Goal: Task Accomplishment & Management: Complete application form

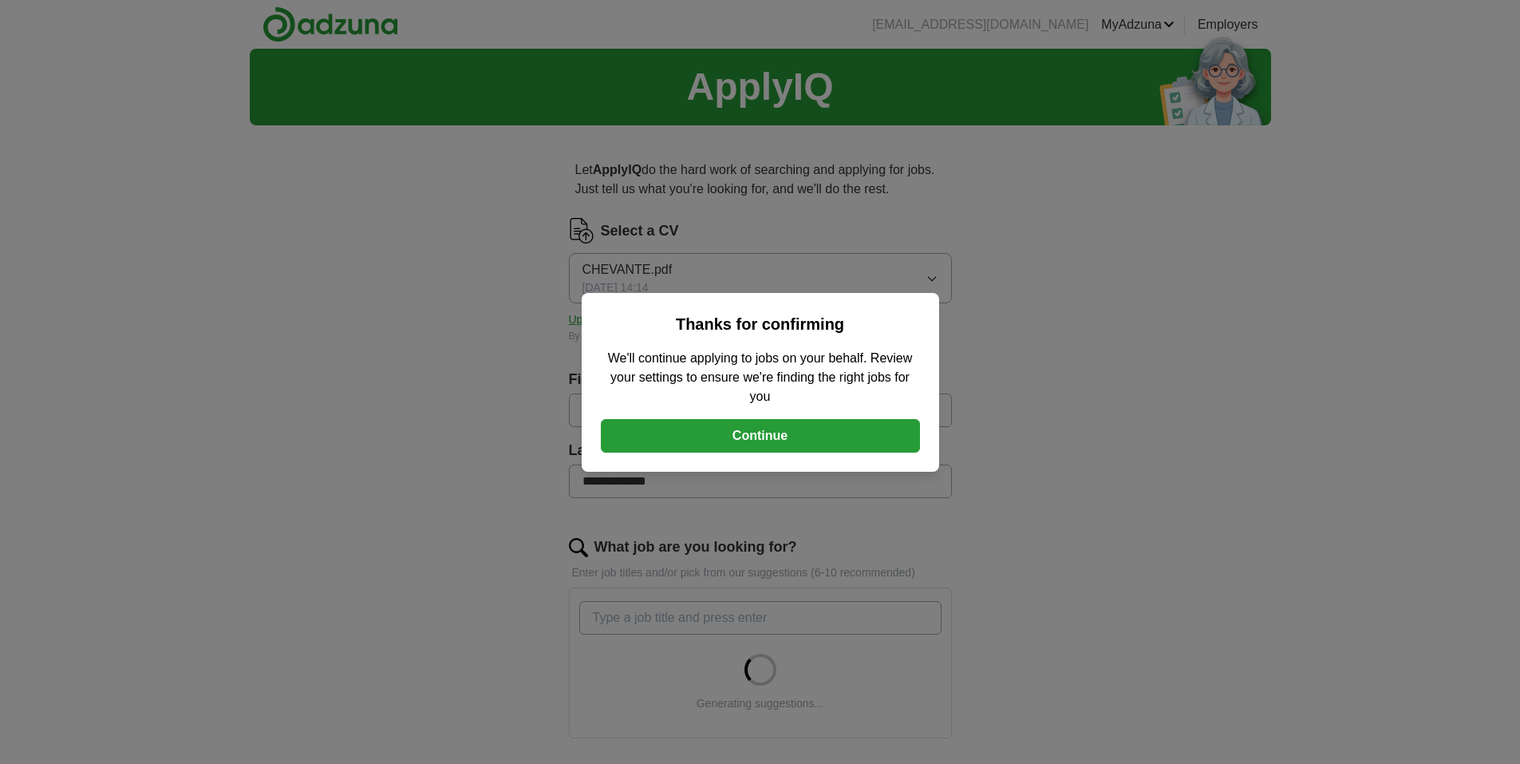
click at [738, 430] on button "Continue" at bounding box center [760, 436] width 319 height 34
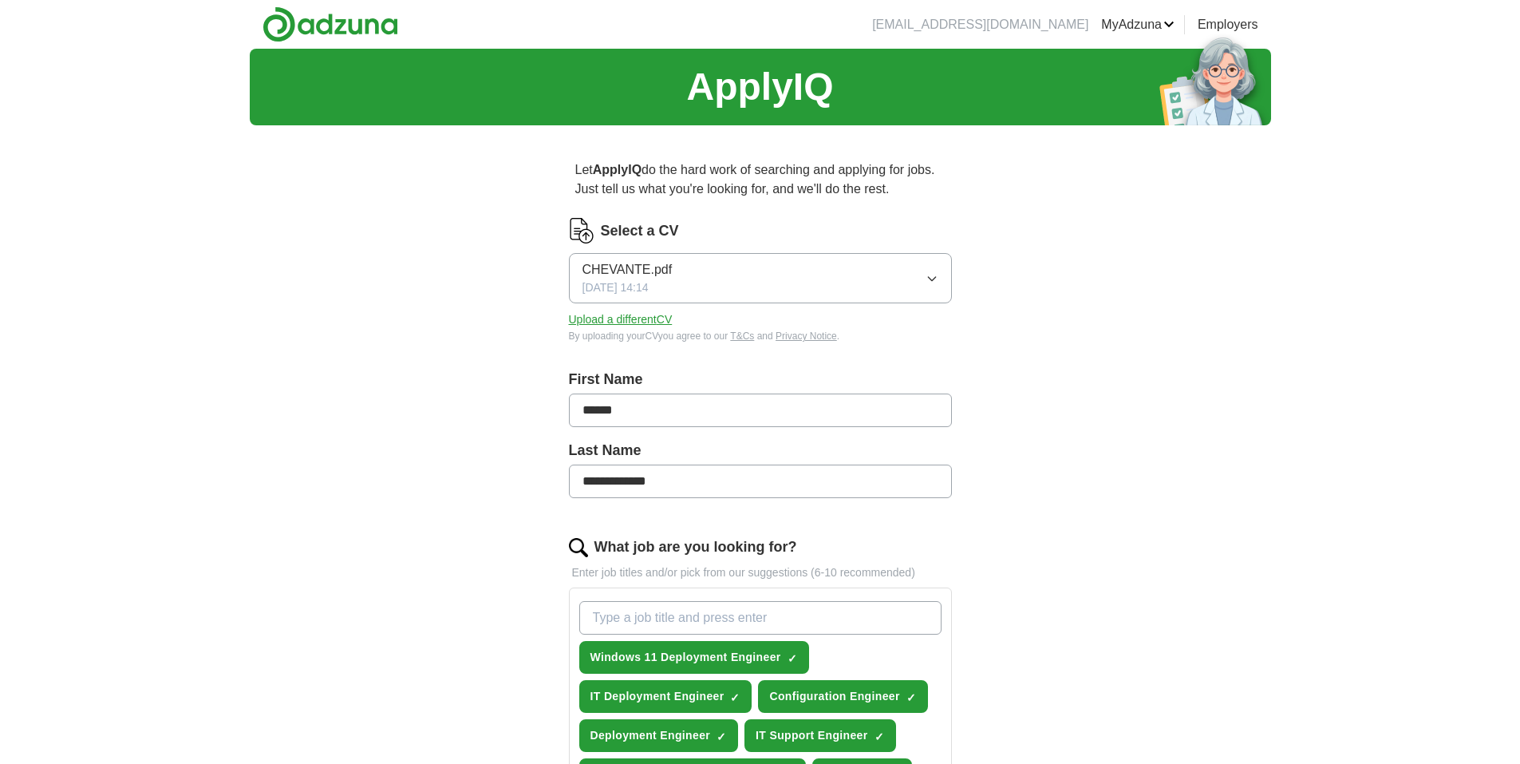
click at [643, 319] on button "Upload a different CV" at bounding box center [621, 319] width 104 height 17
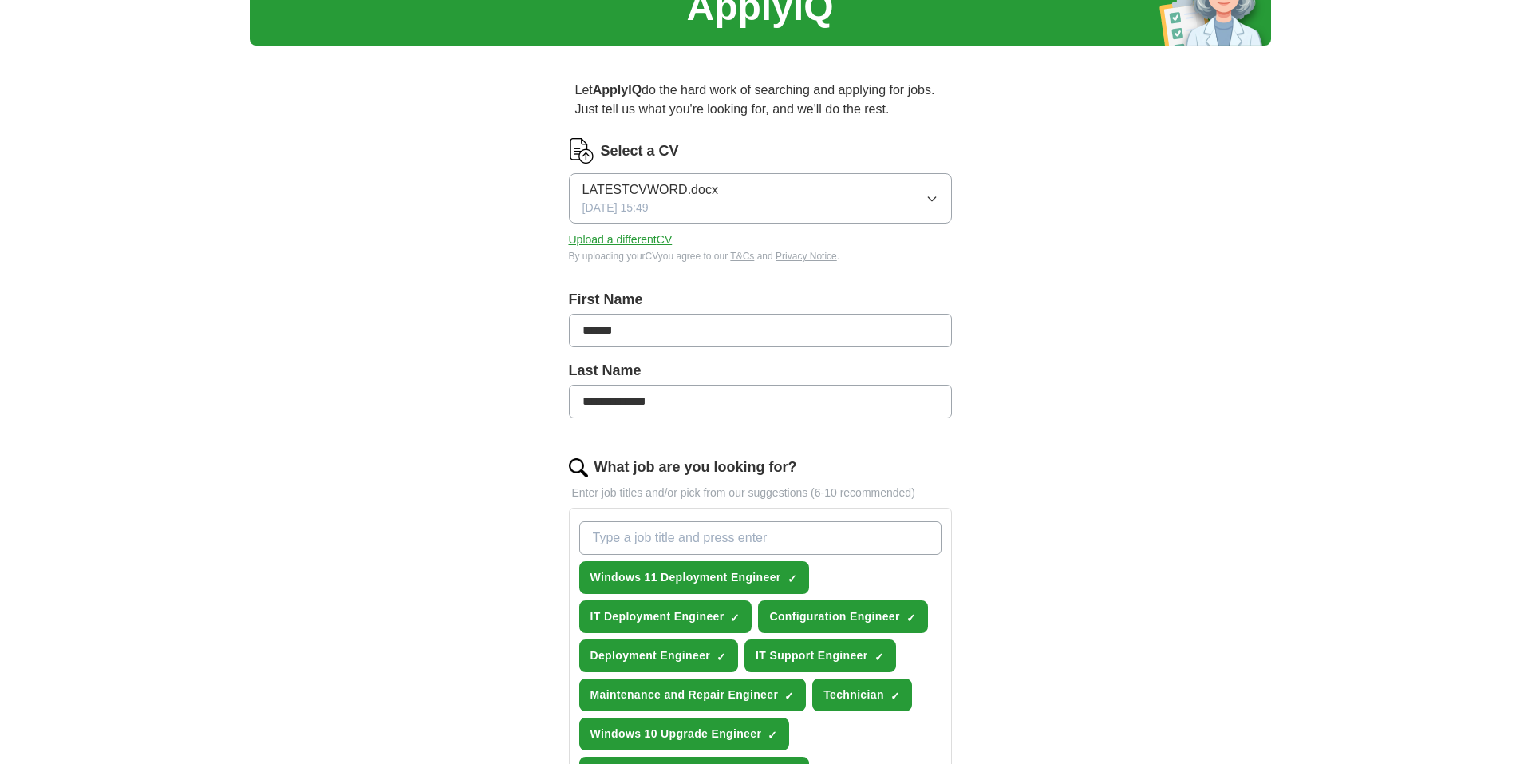
scroll to position [160, 0]
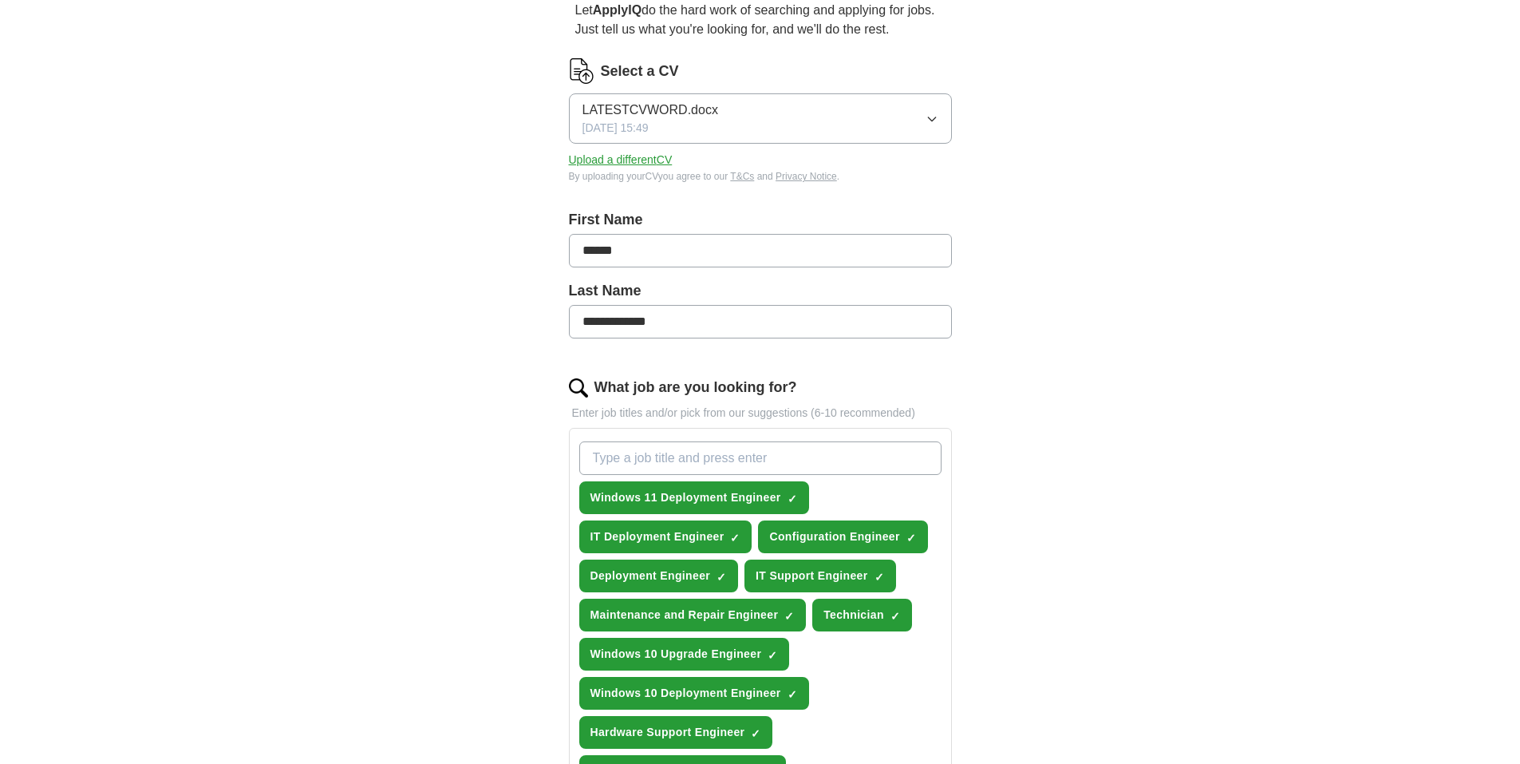
click at [634, 461] on input "What job are you looking for?" at bounding box center [760, 458] width 362 height 34
type input "LAPTOP BUILD ENGINEER"
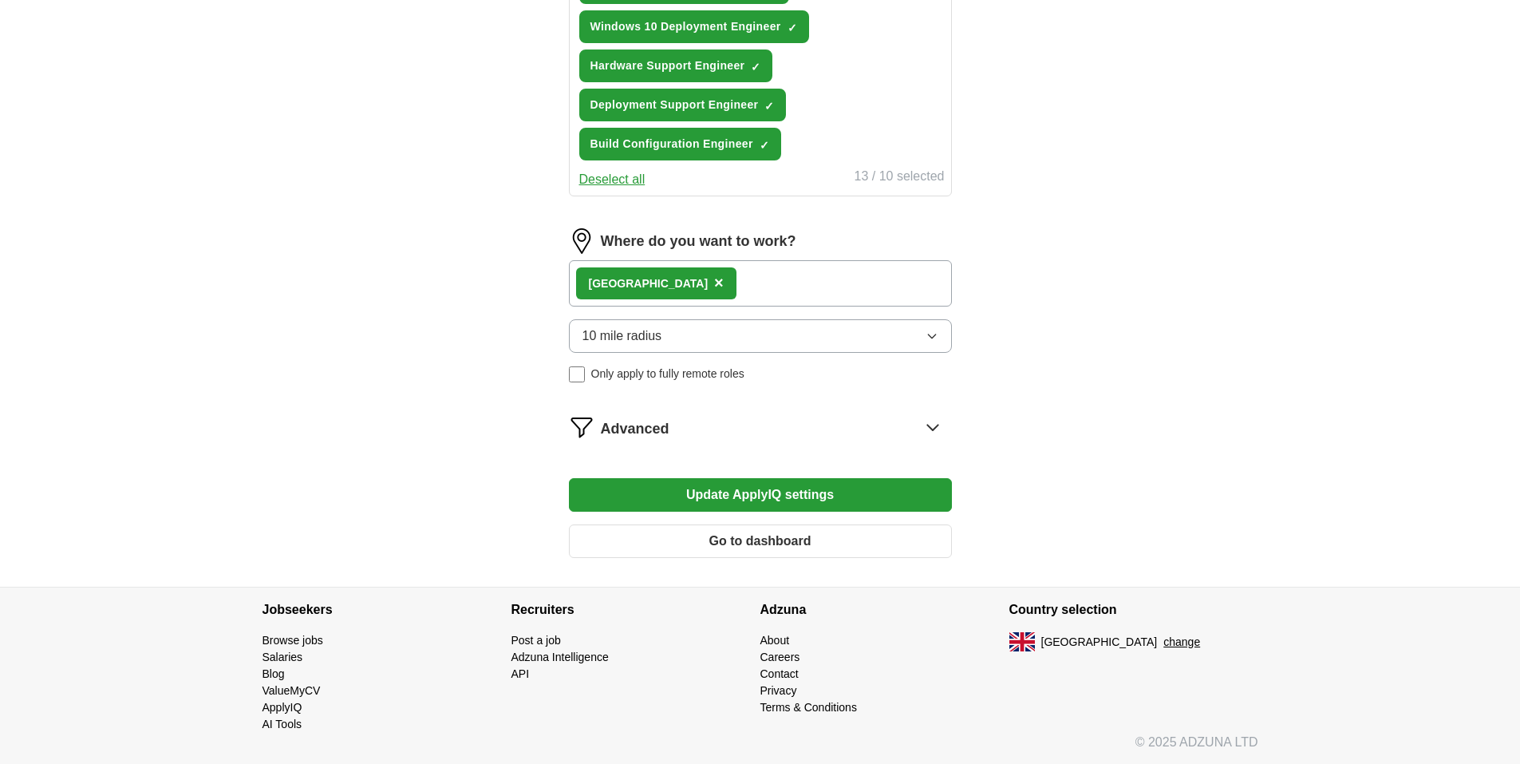
scroll to position [866, 0]
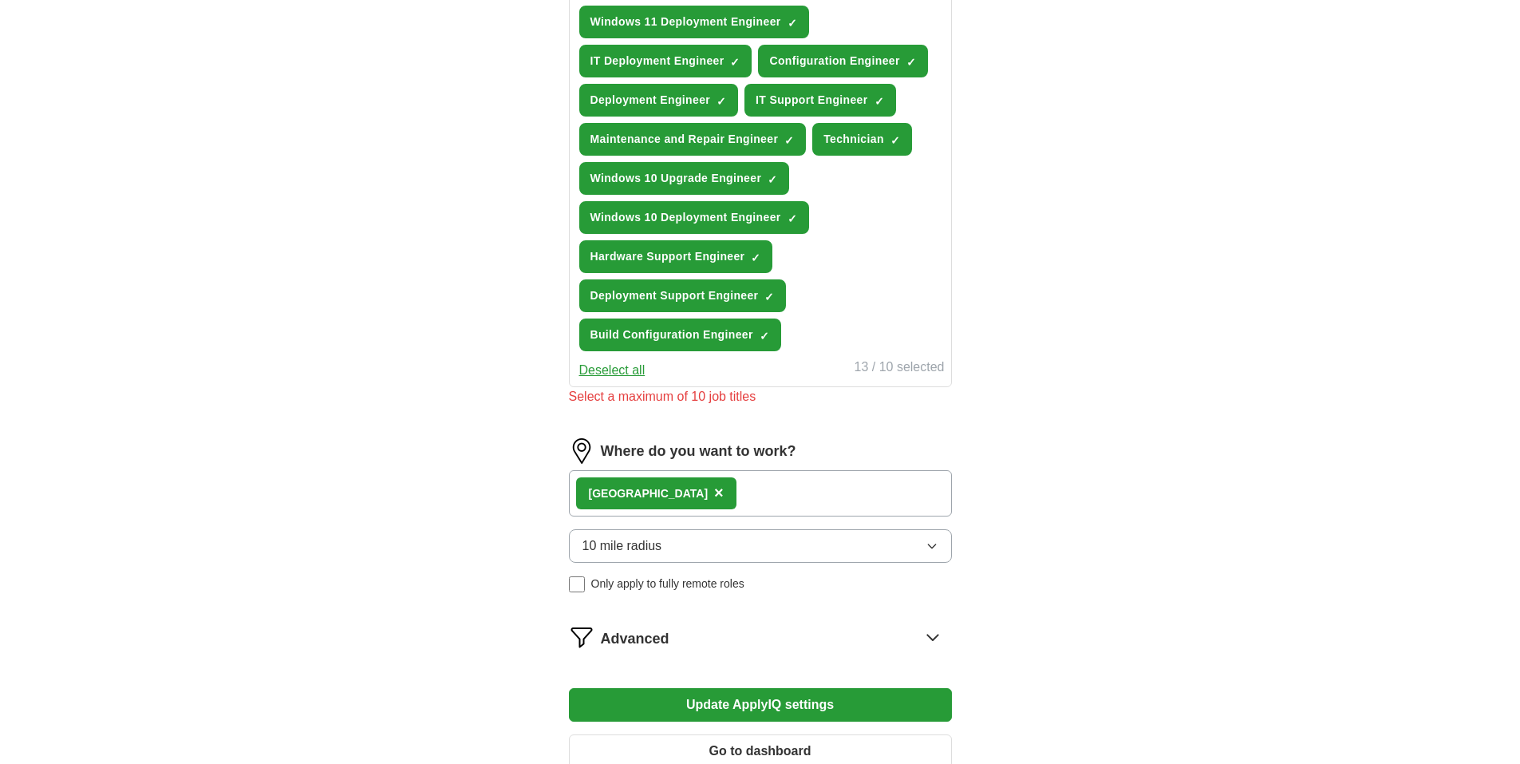
scroll to position [626, 0]
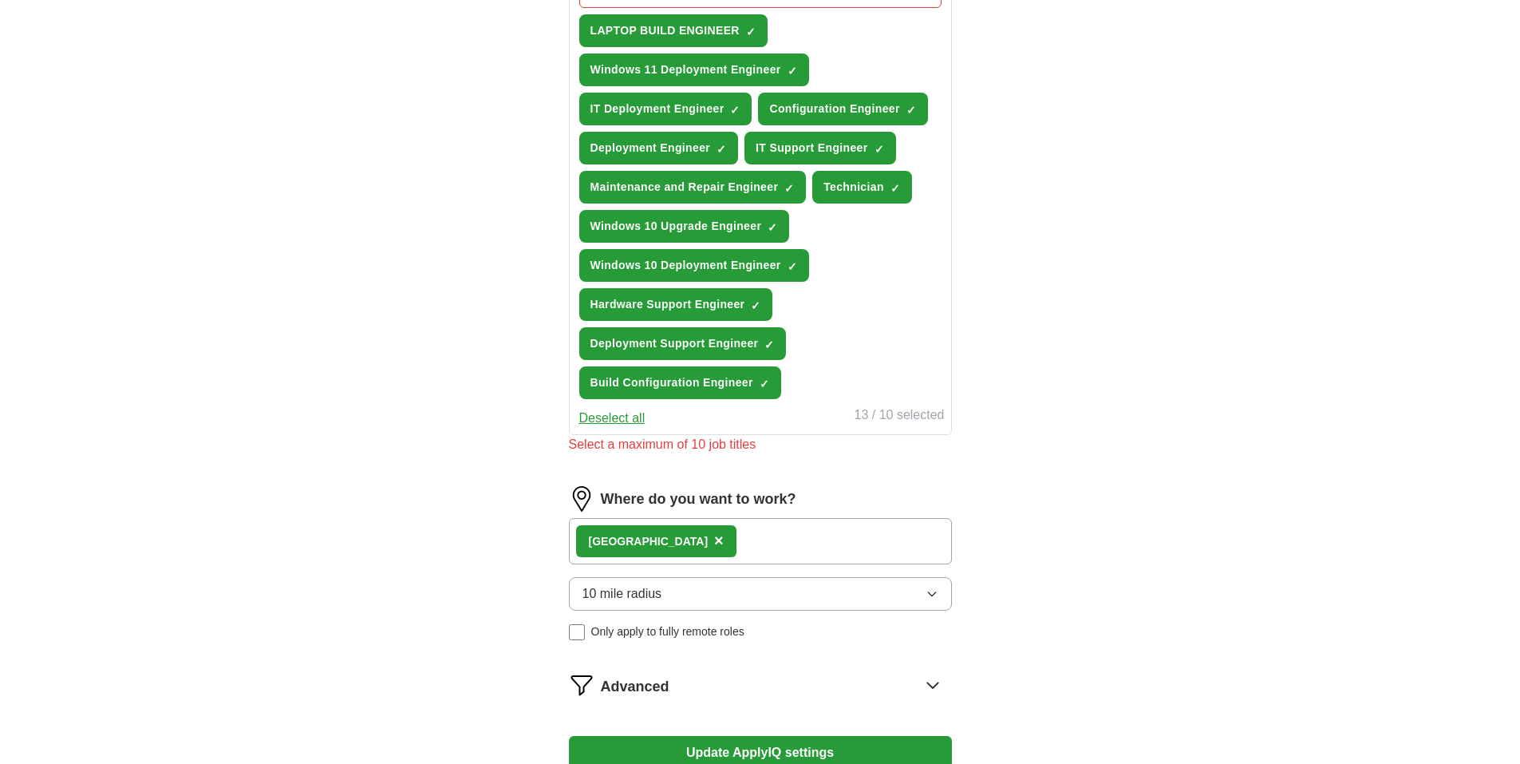
click at [624, 418] on button "Deselect all" at bounding box center [612, 418] width 66 height 19
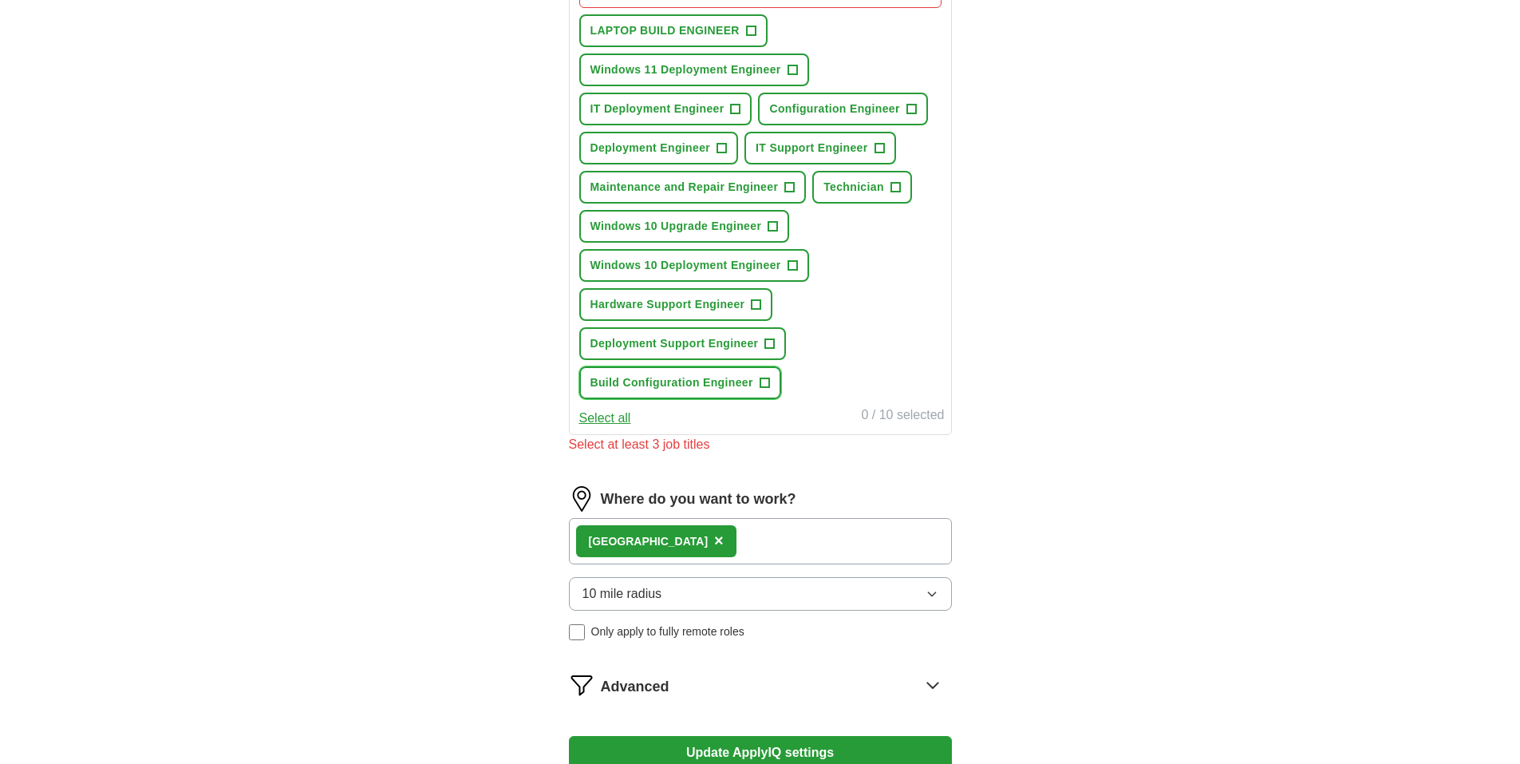
click at [679, 381] on span "Build Configuration Engineer" at bounding box center [672, 382] width 163 height 17
click at [644, 63] on span "Windows 11 Deployment Engineer" at bounding box center [686, 69] width 191 height 17
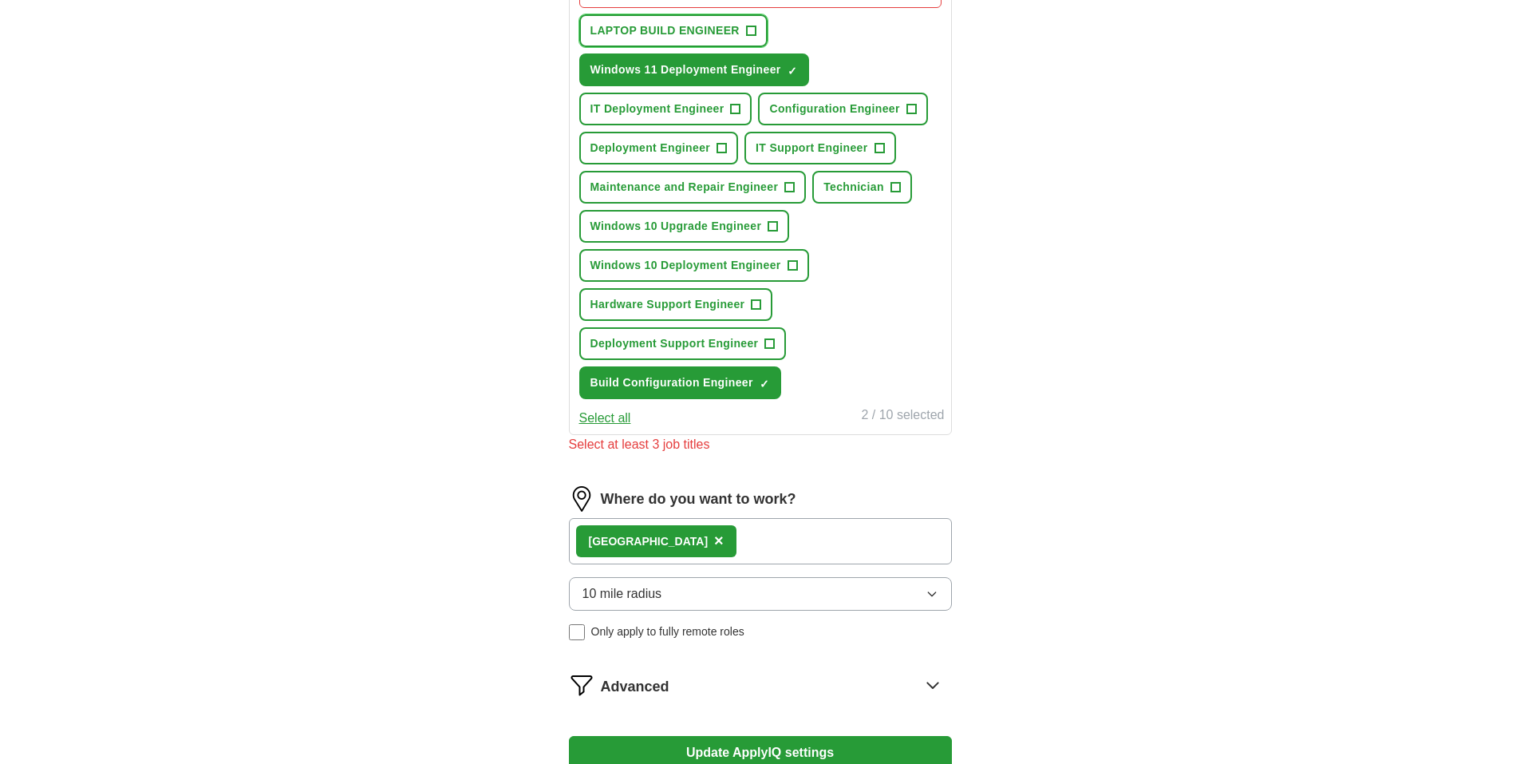
click at [650, 32] on span "LAPTOP BUILD ENGINEER" at bounding box center [665, 30] width 149 height 17
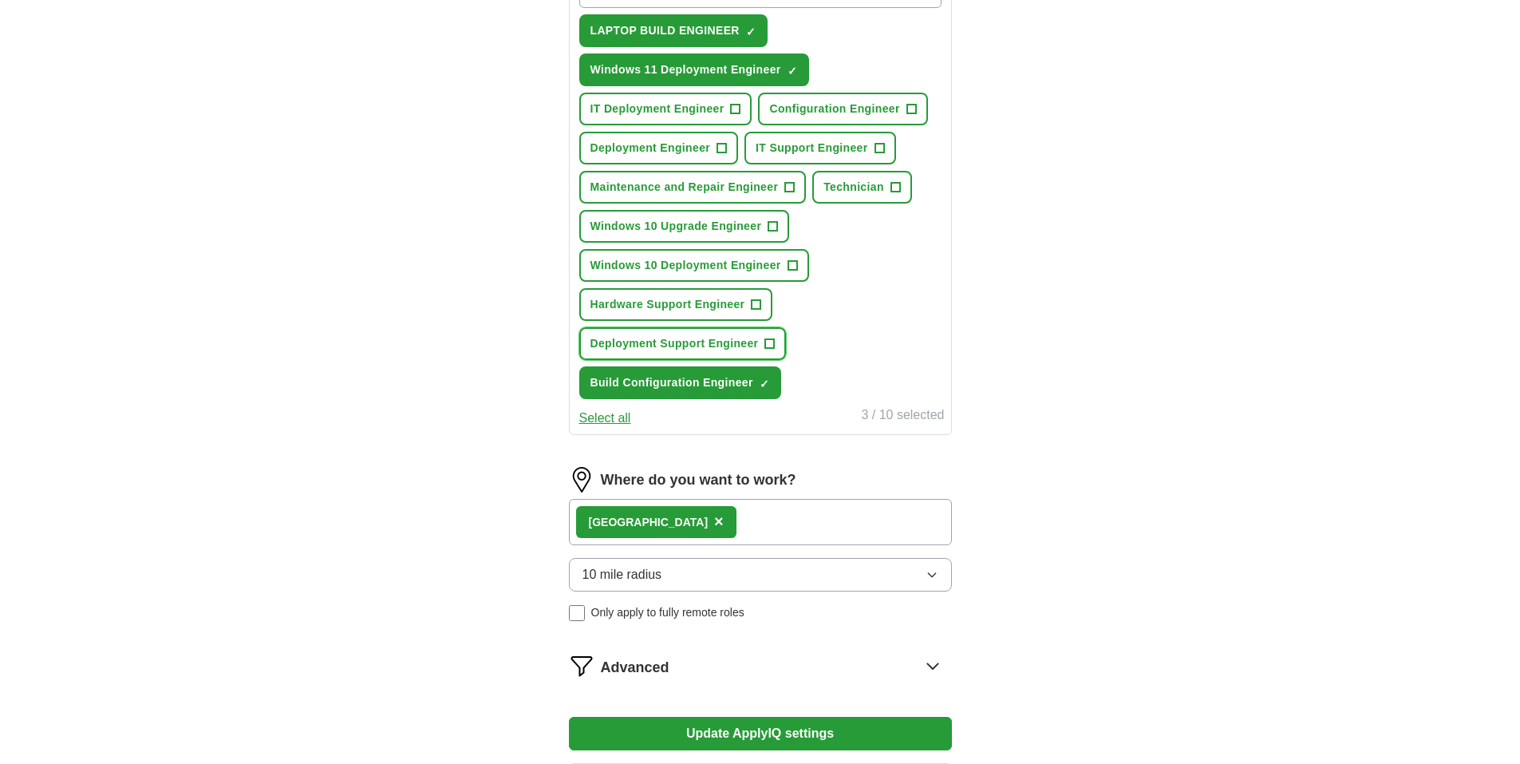
click at [754, 343] on span "Deployment Support Engineer" at bounding box center [675, 343] width 168 height 17
click at [654, 105] on span "IT Deployment Engineer" at bounding box center [658, 109] width 134 height 17
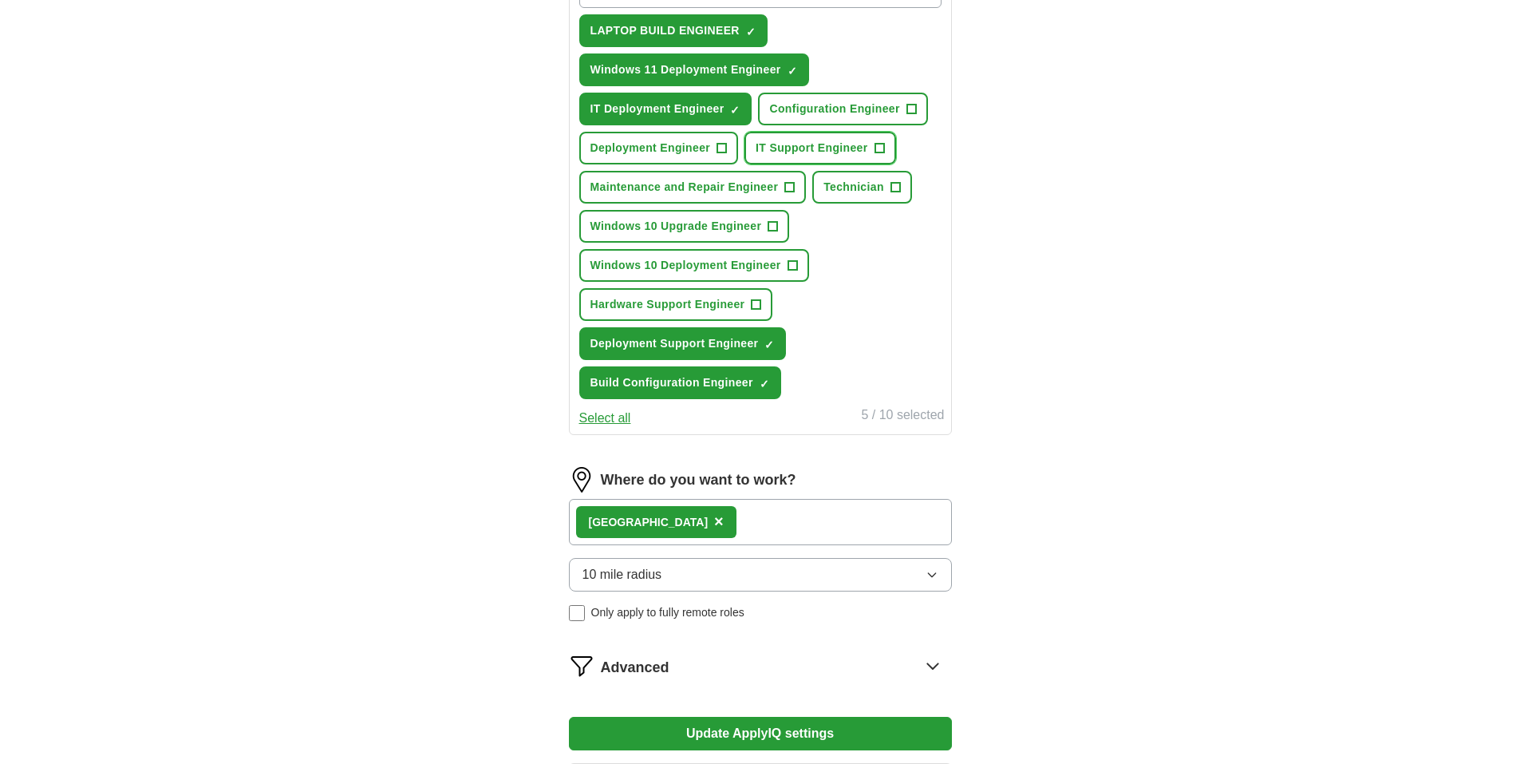
click at [844, 143] on span "IT Support Engineer" at bounding box center [812, 148] width 112 height 17
click at [875, 111] on span "Configuration Engineer" at bounding box center [834, 109] width 130 height 17
click at [721, 302] on span "Hardware Support Engineer" at bounding box center [668, 304] width 155 height 17
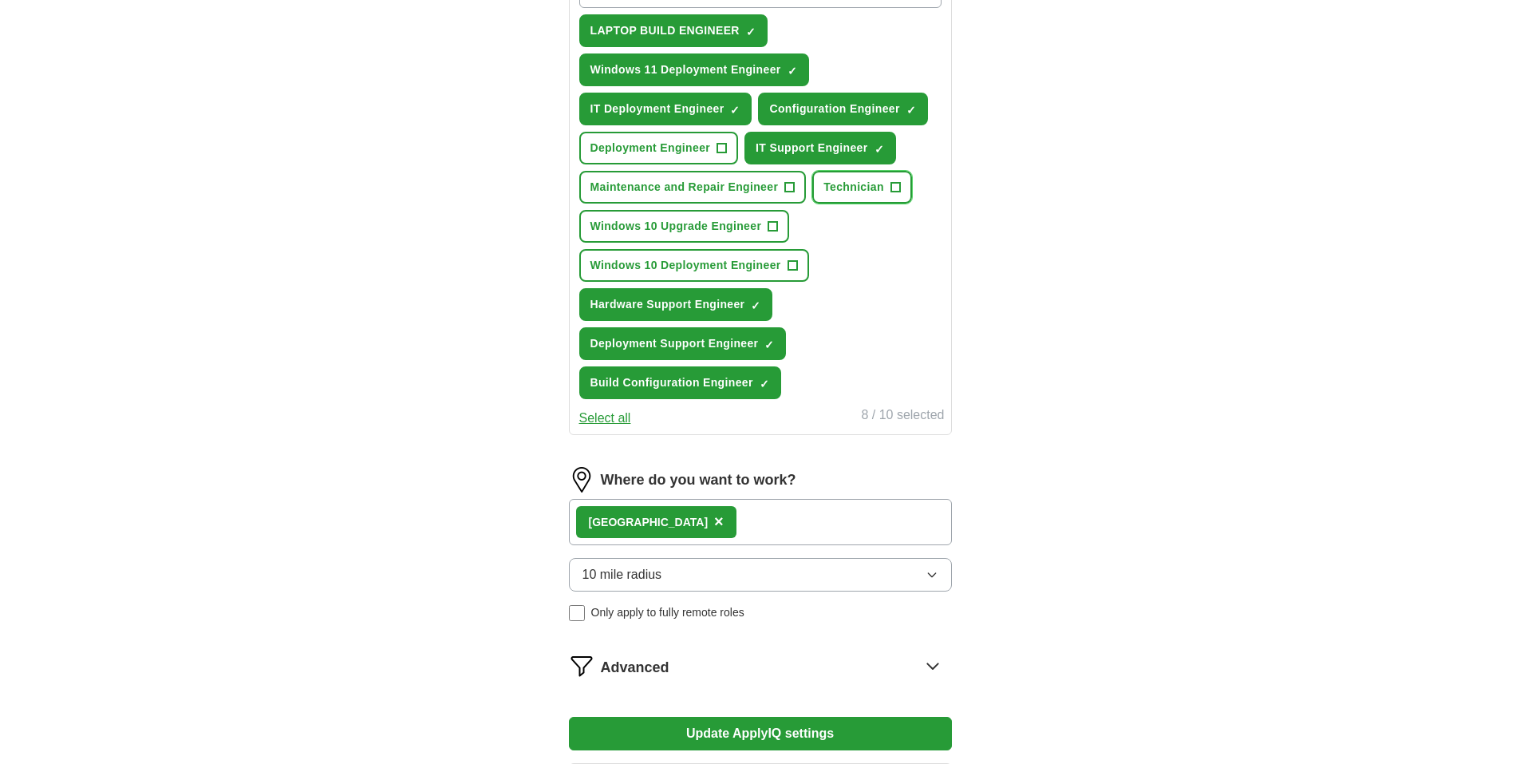
click at [850, 182] on span "Technician" at bounding box center [854, 187] width 61 height 17
click at [666, 144] on span "Deployment Engineer" at bounding box center [651, 148] width 121 height 17
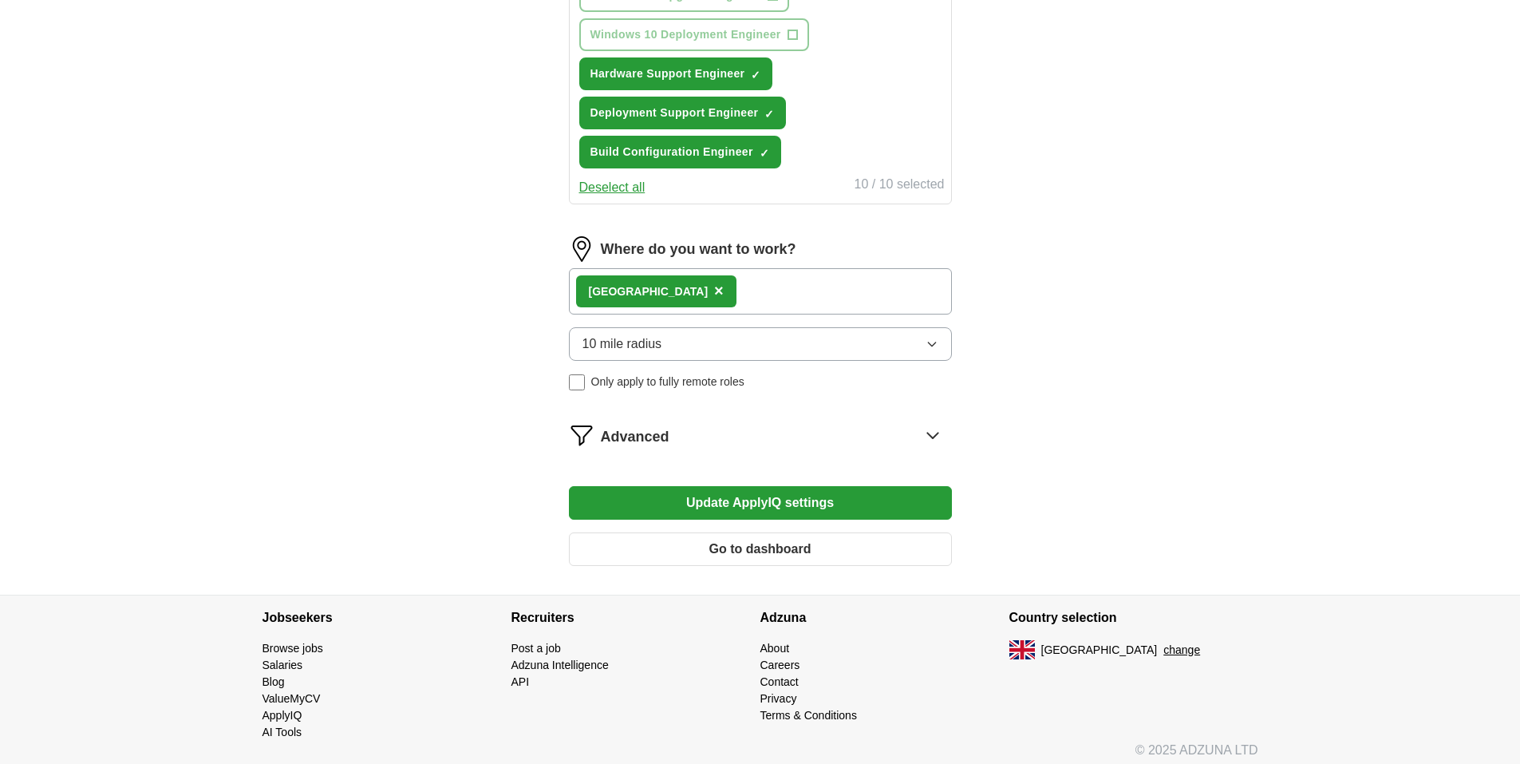
scroll to position [866, 0]
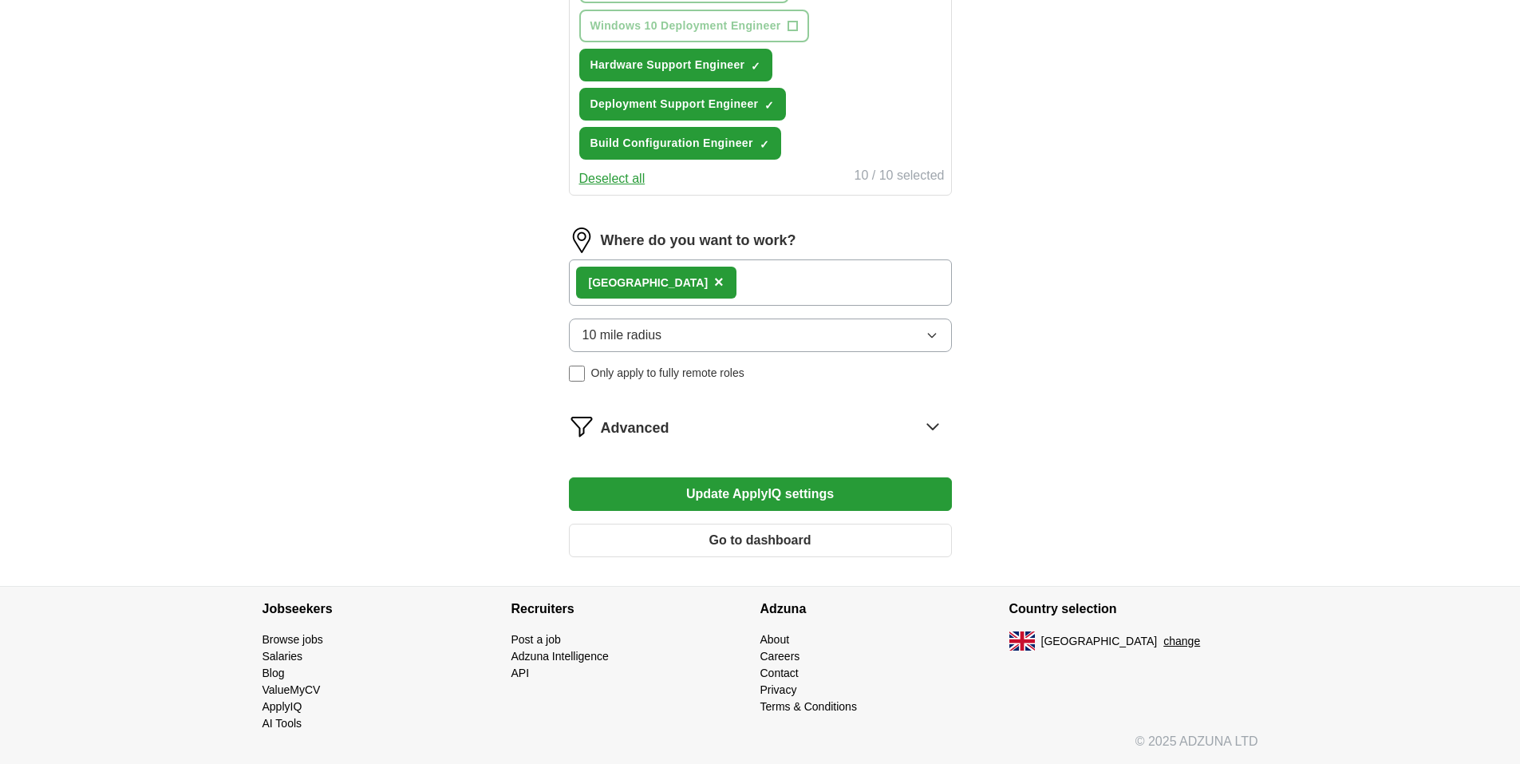
click at [807, 498] on button "Update ApplyIQ settings" at bounding box center [760, 494] width 383 height 34
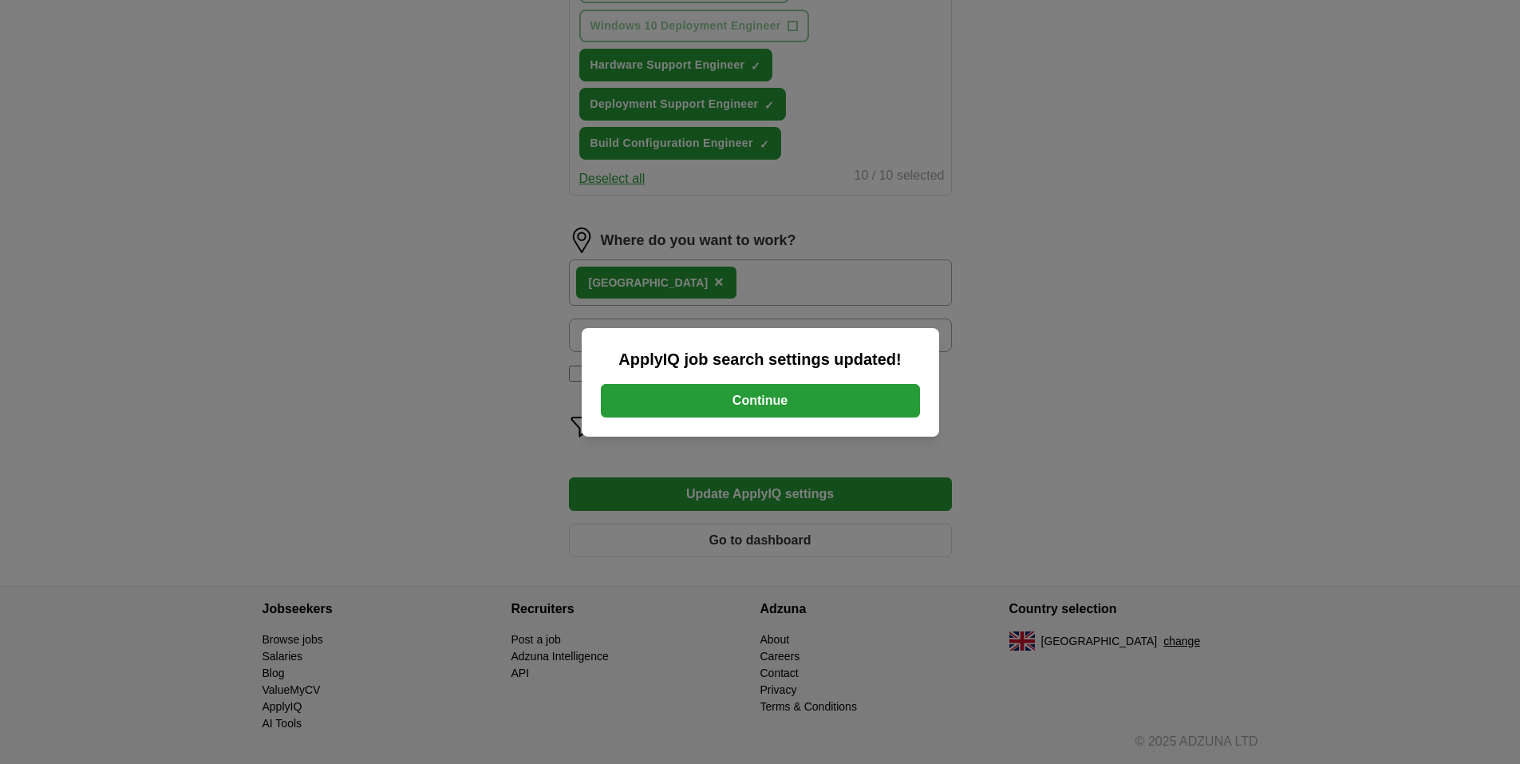
click at [761, 407] on button "Continue" at bounding box center [760, 401] width 319 height 34
